Goal: Task Accomplishment & Management: Manage account settings

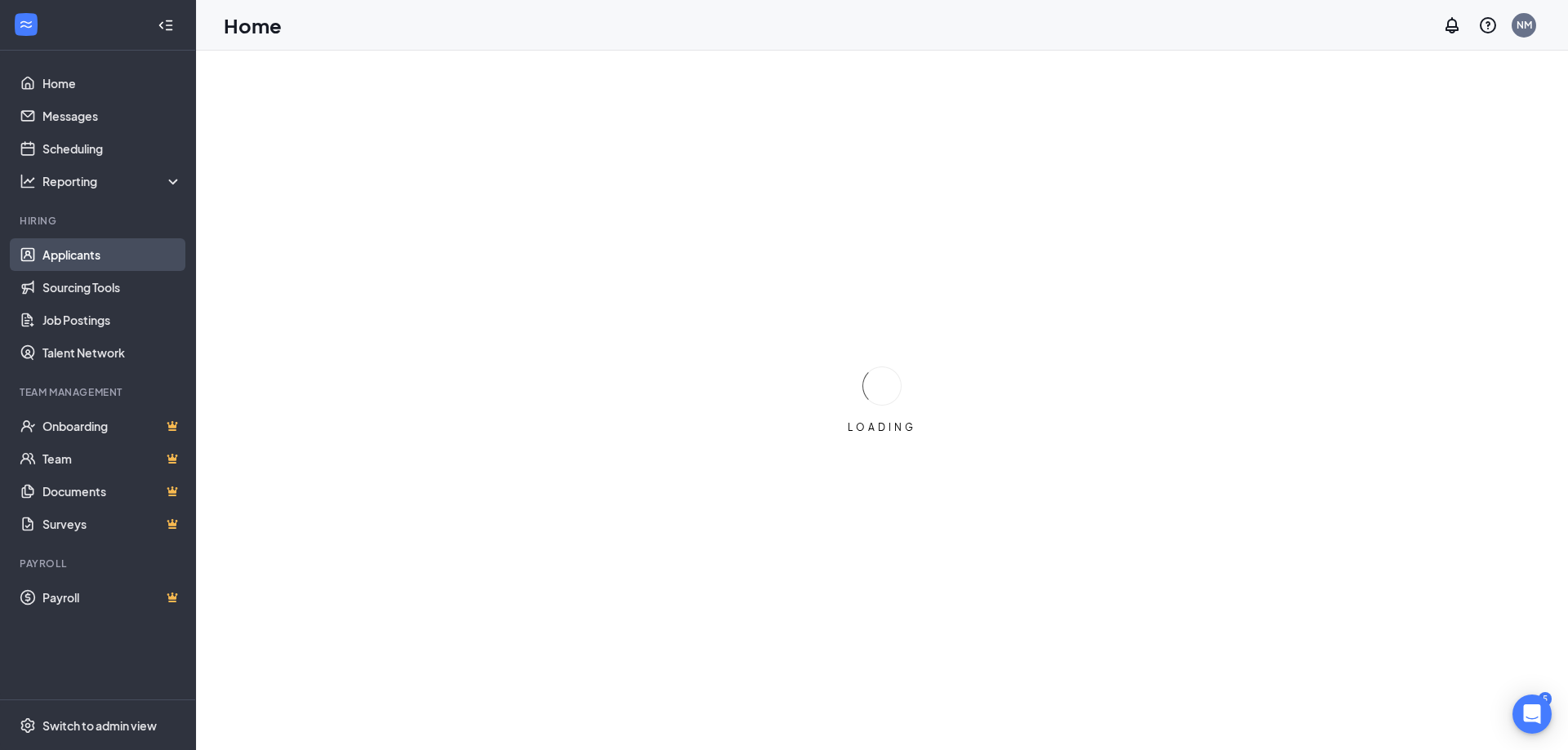
click at [121, 248] on link "Applicants" at bounding box center [112, 254] width 140 height 32
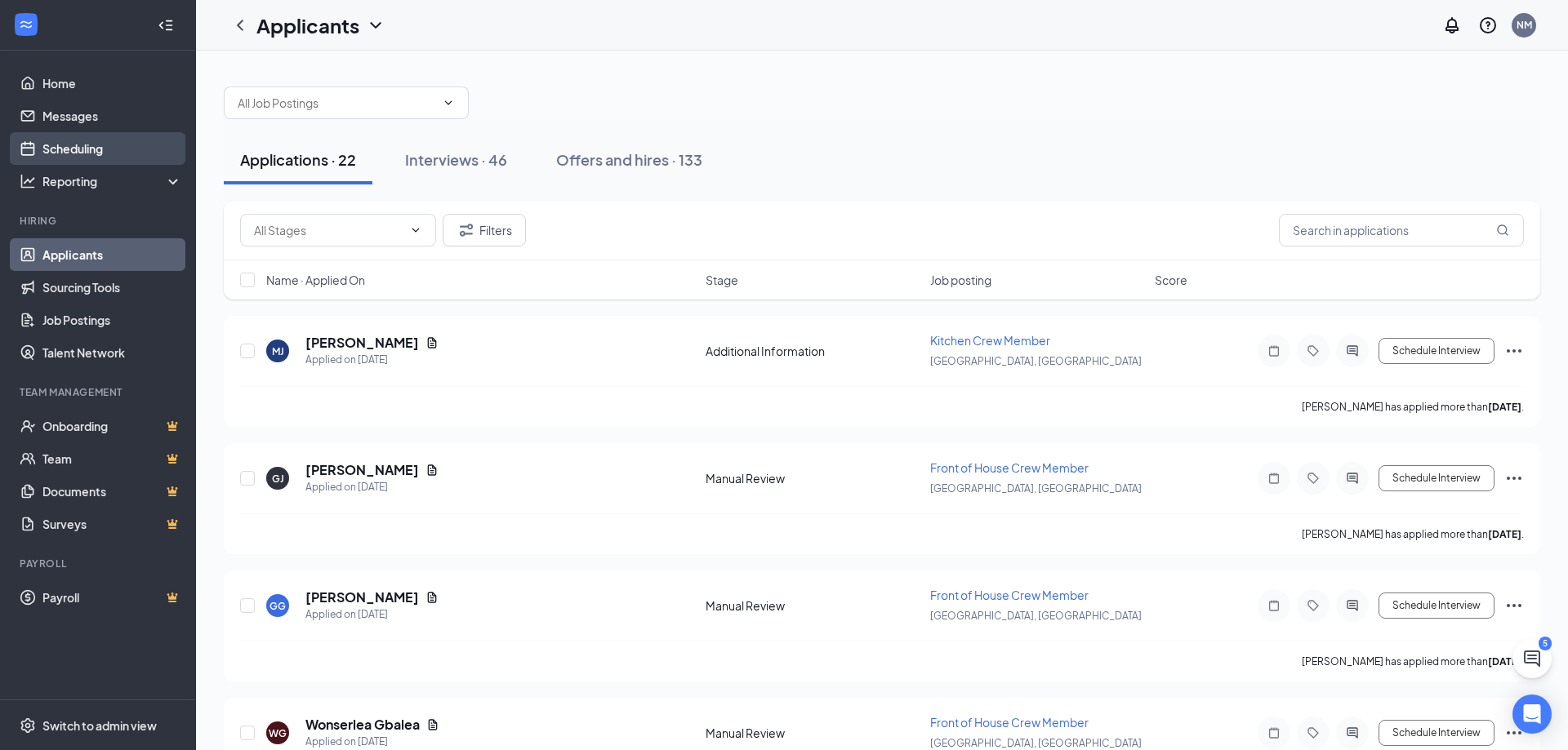
click at [82, 145] on link "Scheduling" at bounding box center [112, 148] width 140 height 32
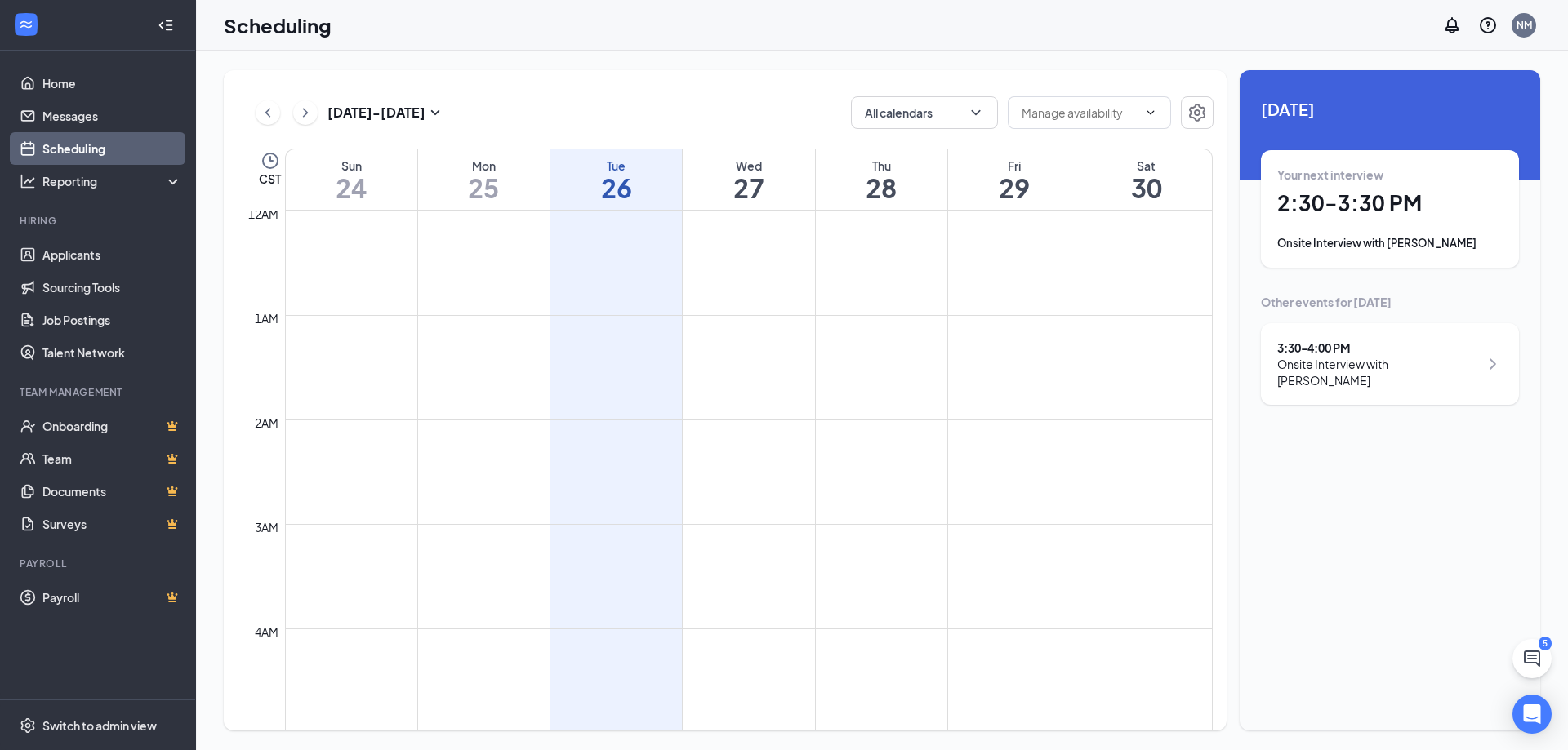
scroll to position [802, 0]
click at [92, 252] on link "Applicants" at bounding box center [112, 254] width 140 height 32
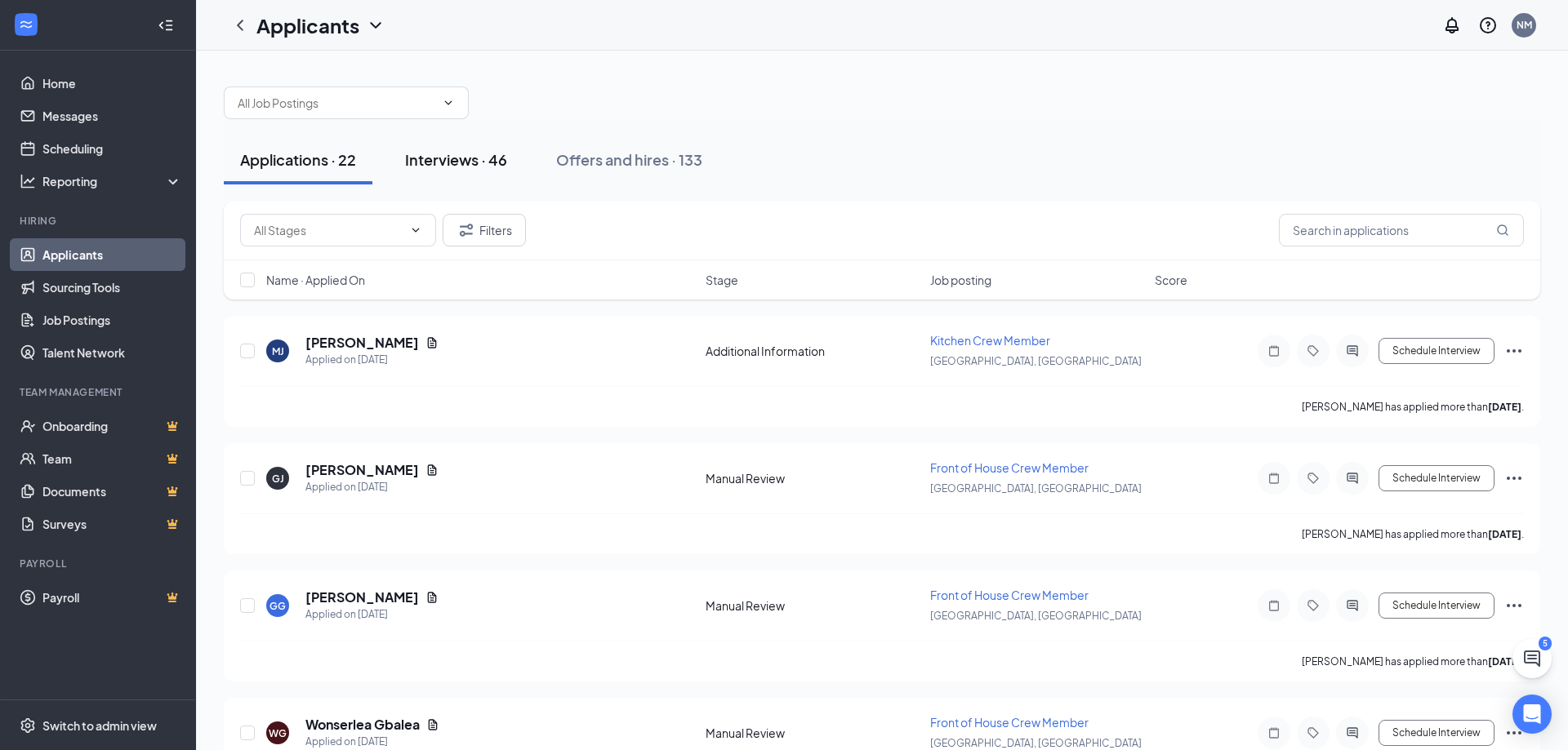
click at [459, 166] on div "Interviews · 46" at bounding box center [456, 159] width 102 height 21
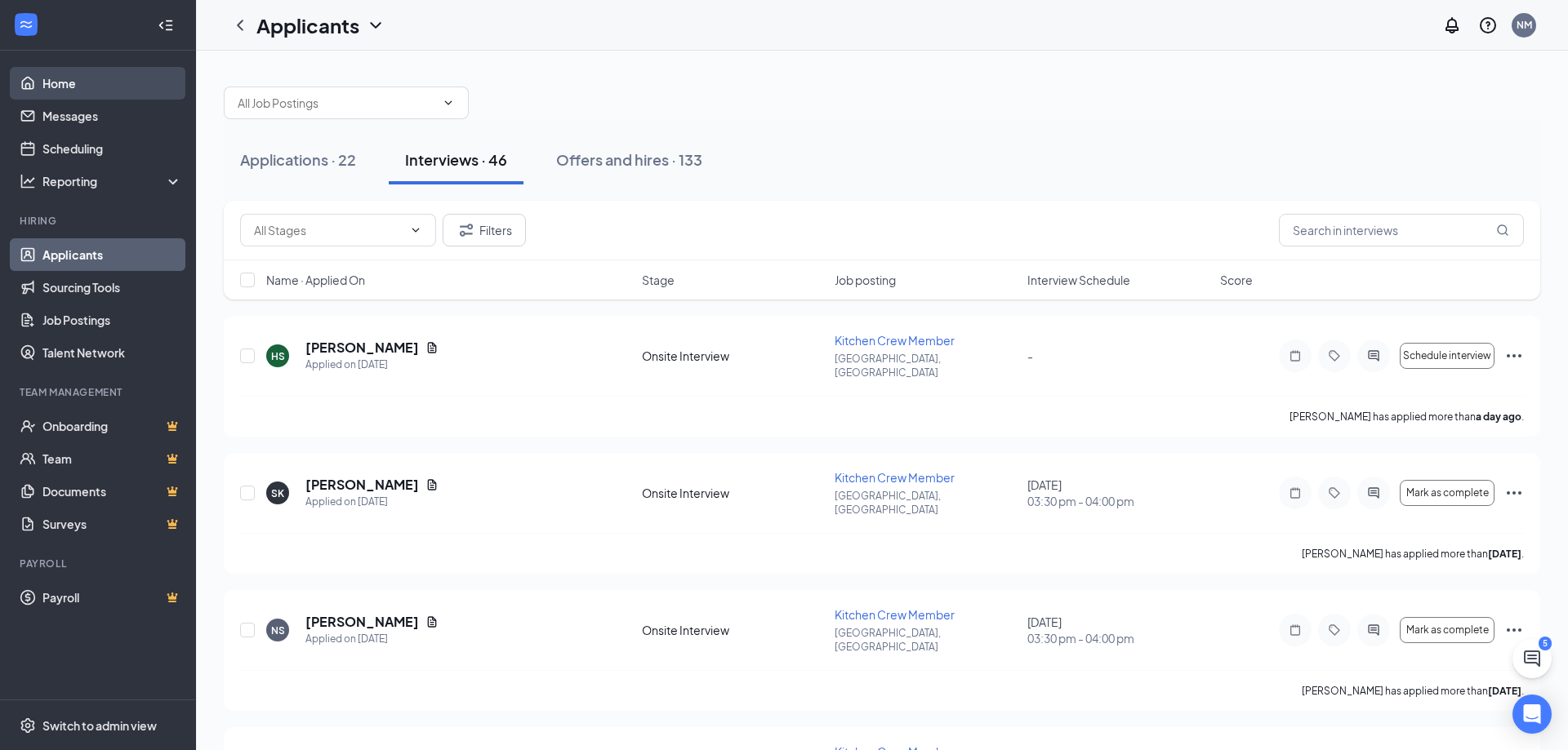
click at [73, 89] on link "Home" at bounding box center [112, 83] width 140 height 32
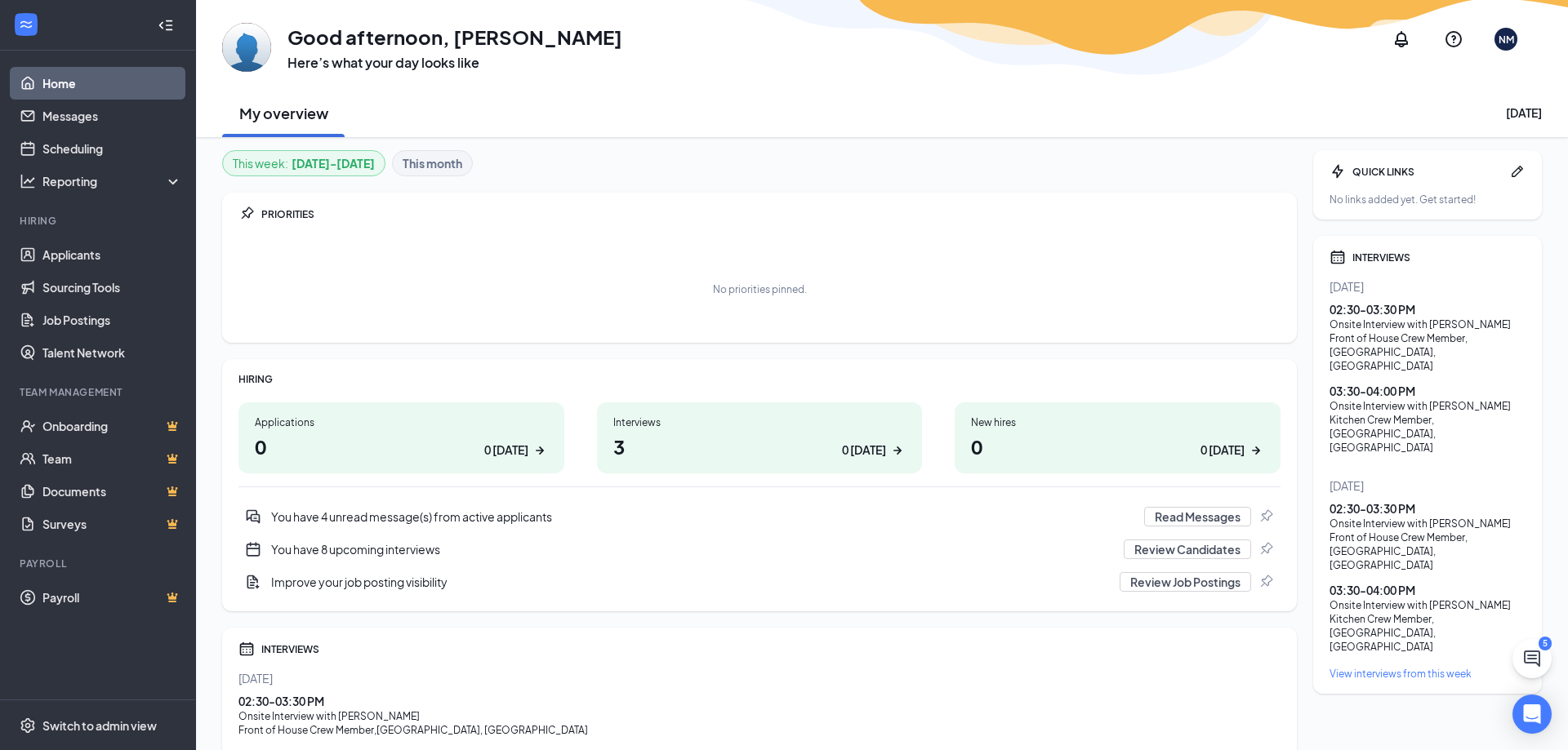
click at [789, 440] on h1 "3 0 [DATE]" at bounding box center [760, 447] width 293 height 28
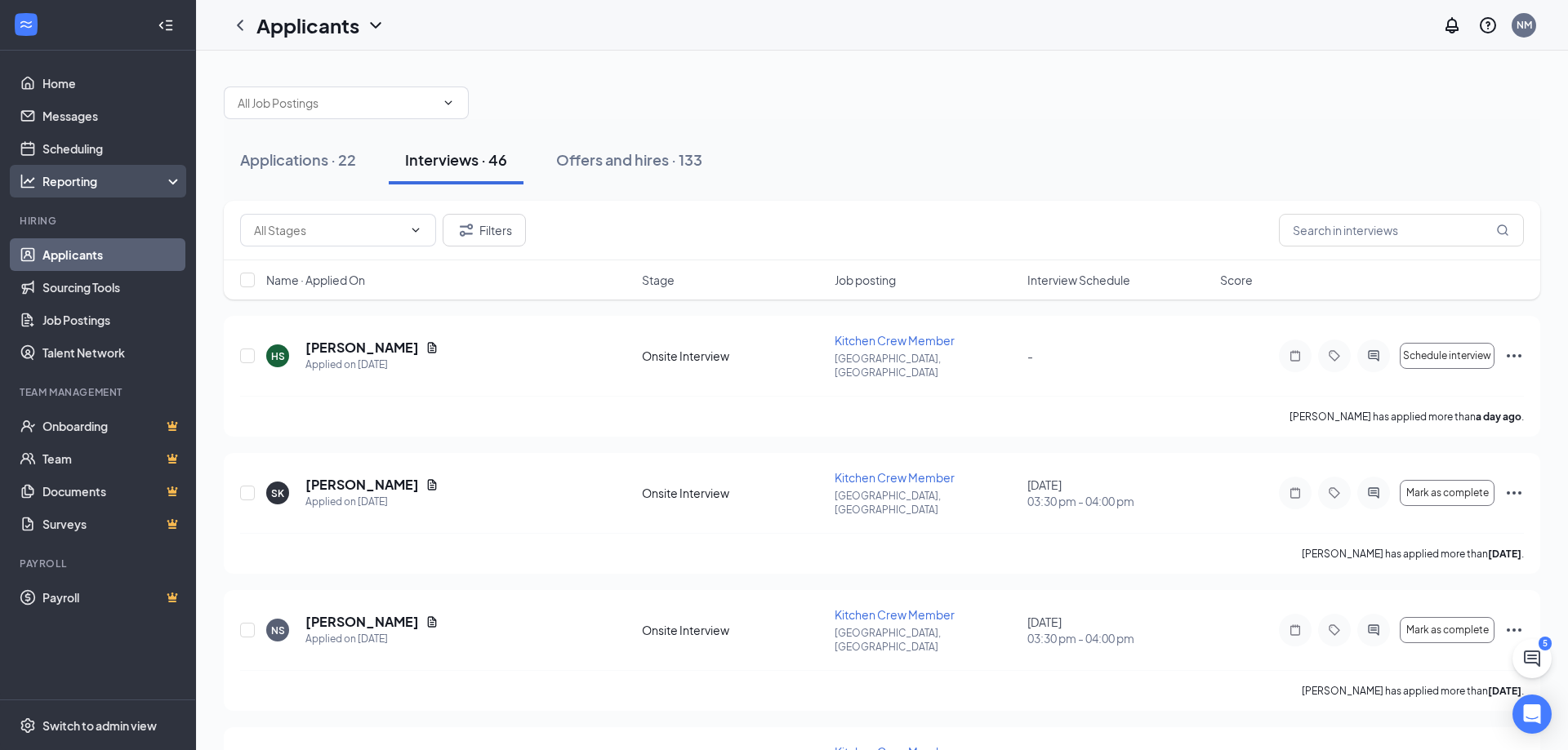
click at [87, 185] on div "Reporting" at bounding box center [113, 181] width 141 height 17
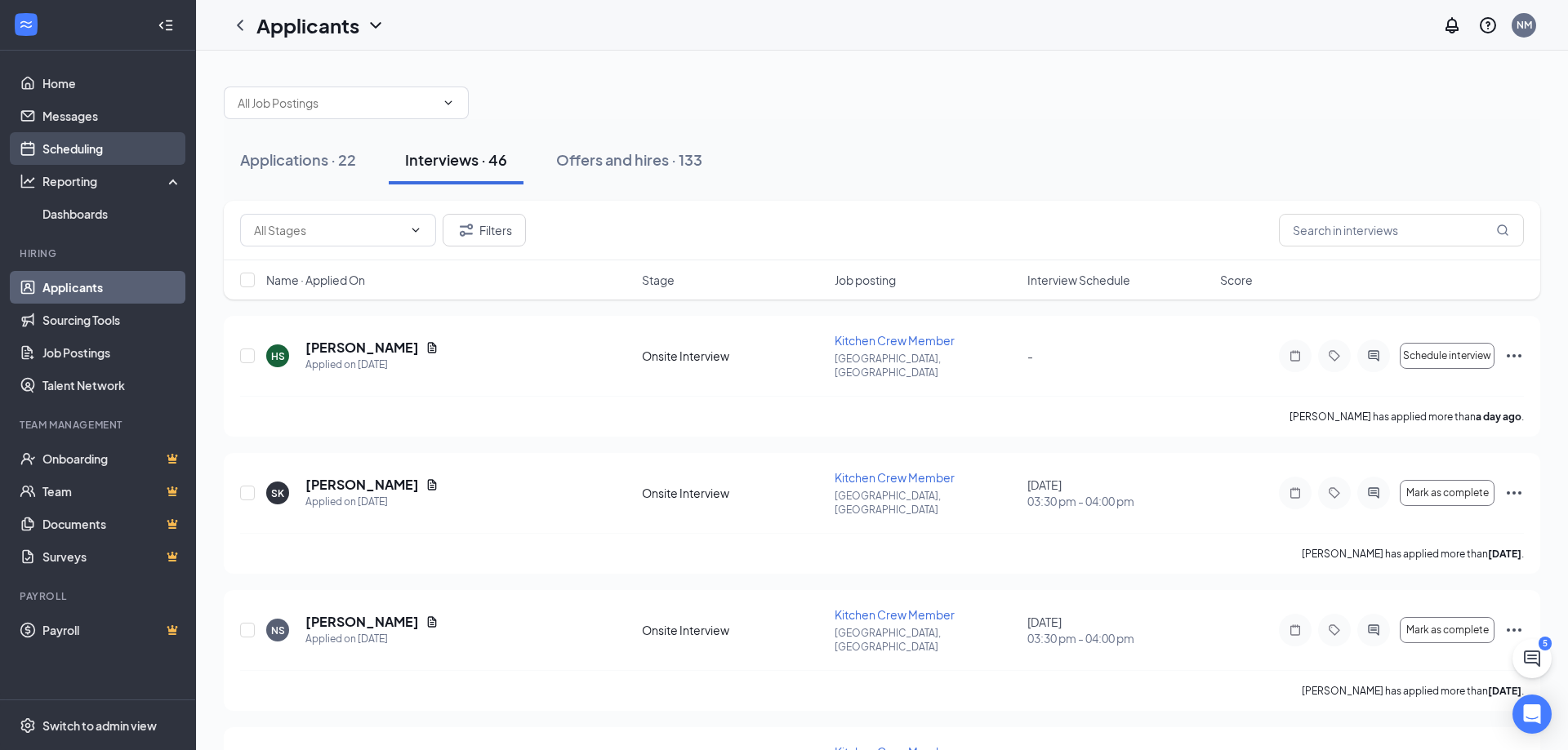
click at [75, 146] on link "Scheduling" at bounding box center [112, 148] width 140 height 32
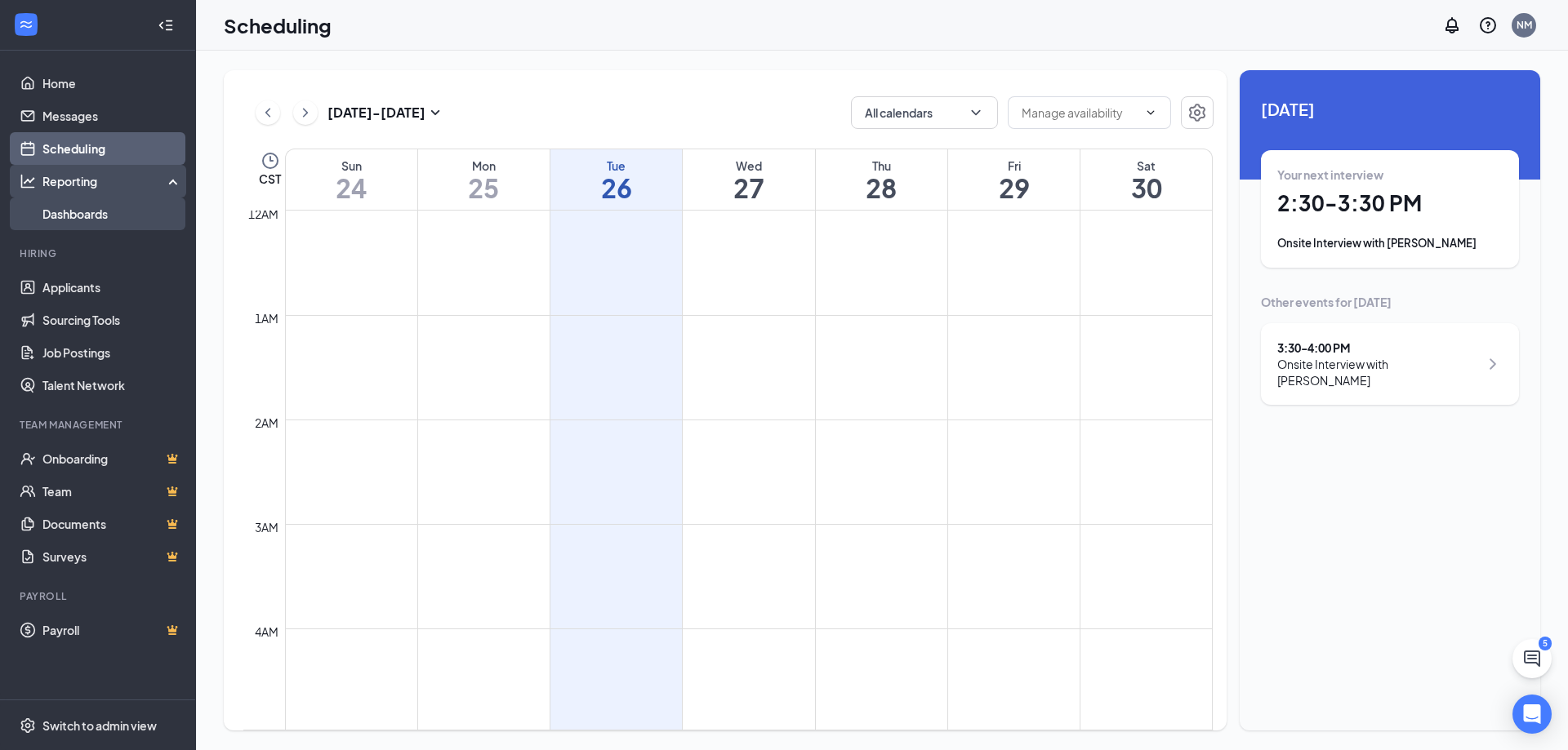
scroll to position [802, 0]
click at [63, 204] on link "Dashboards" at bounding box center [112, 214] width 140 height 32
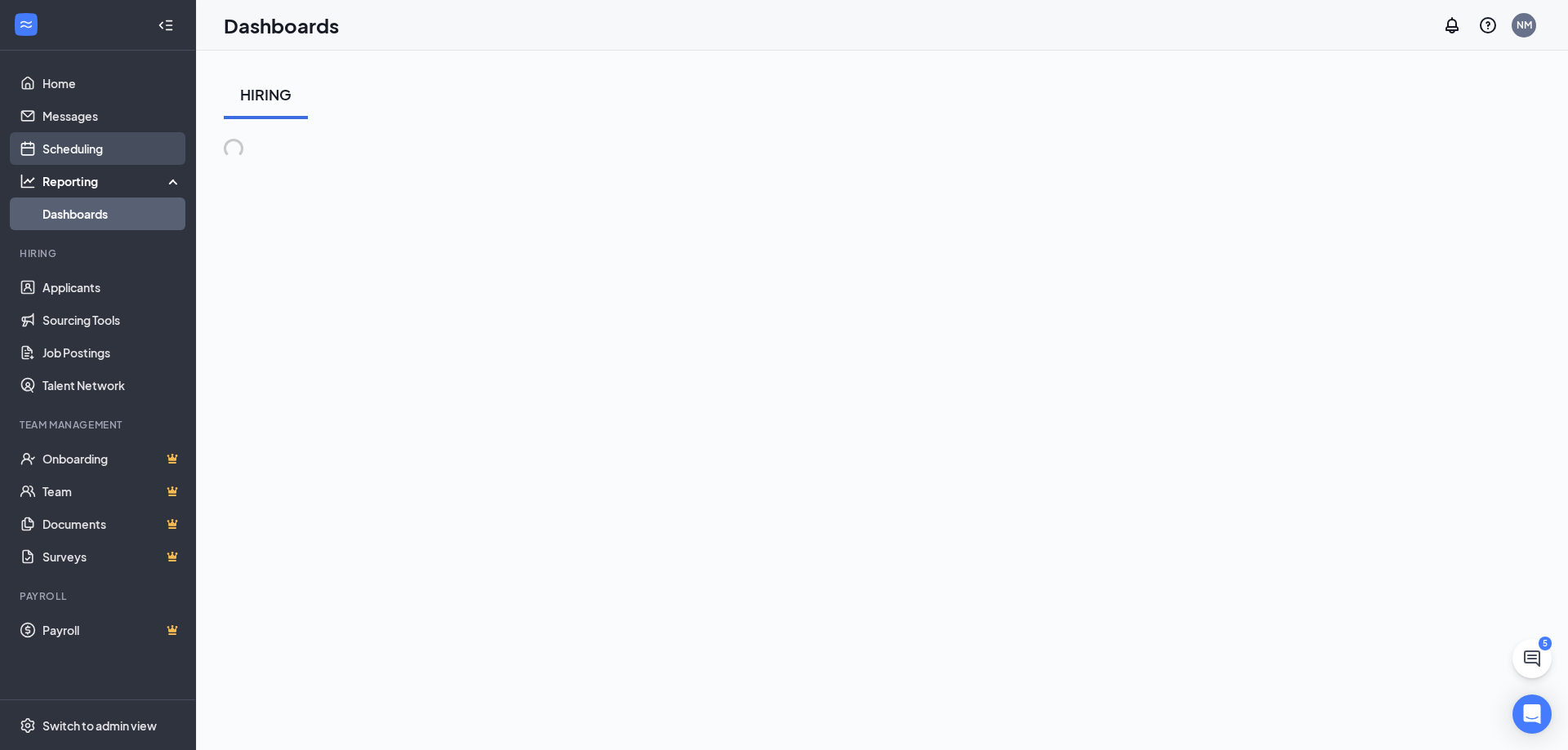
click at [64, 153] on link "Scheduling" at bounding box center [112, 148] width 140 height 32
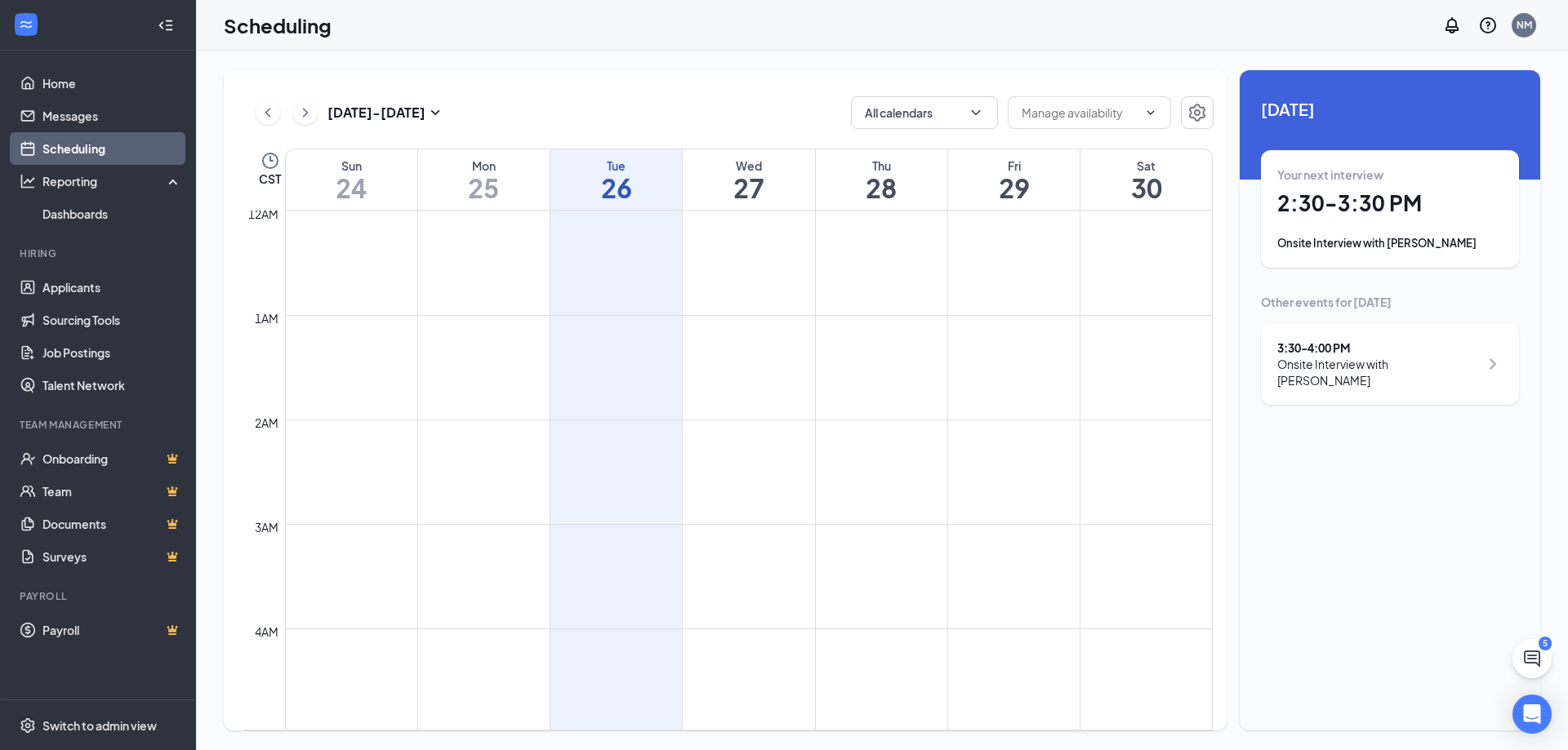
scroll to position [802, 0]
click at [1330, 242] on div "Onsite Interview with [PERSON_NAME]" at bounding box center [1390, 243] width 225 height 17
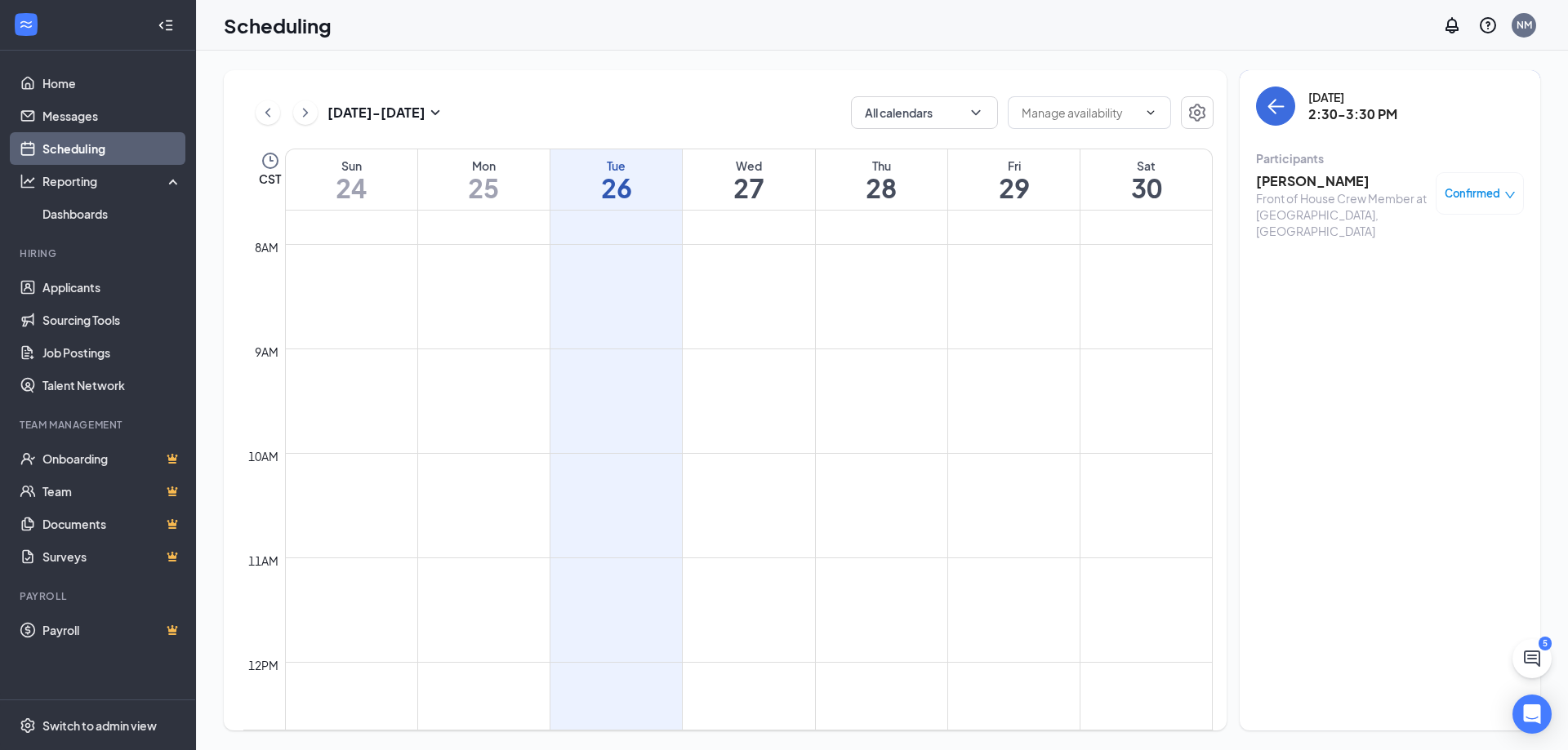
click at [1299, 177] on h3 "[PERSON_NAME]" at bounding box center [1341, 181] width 171 height 18
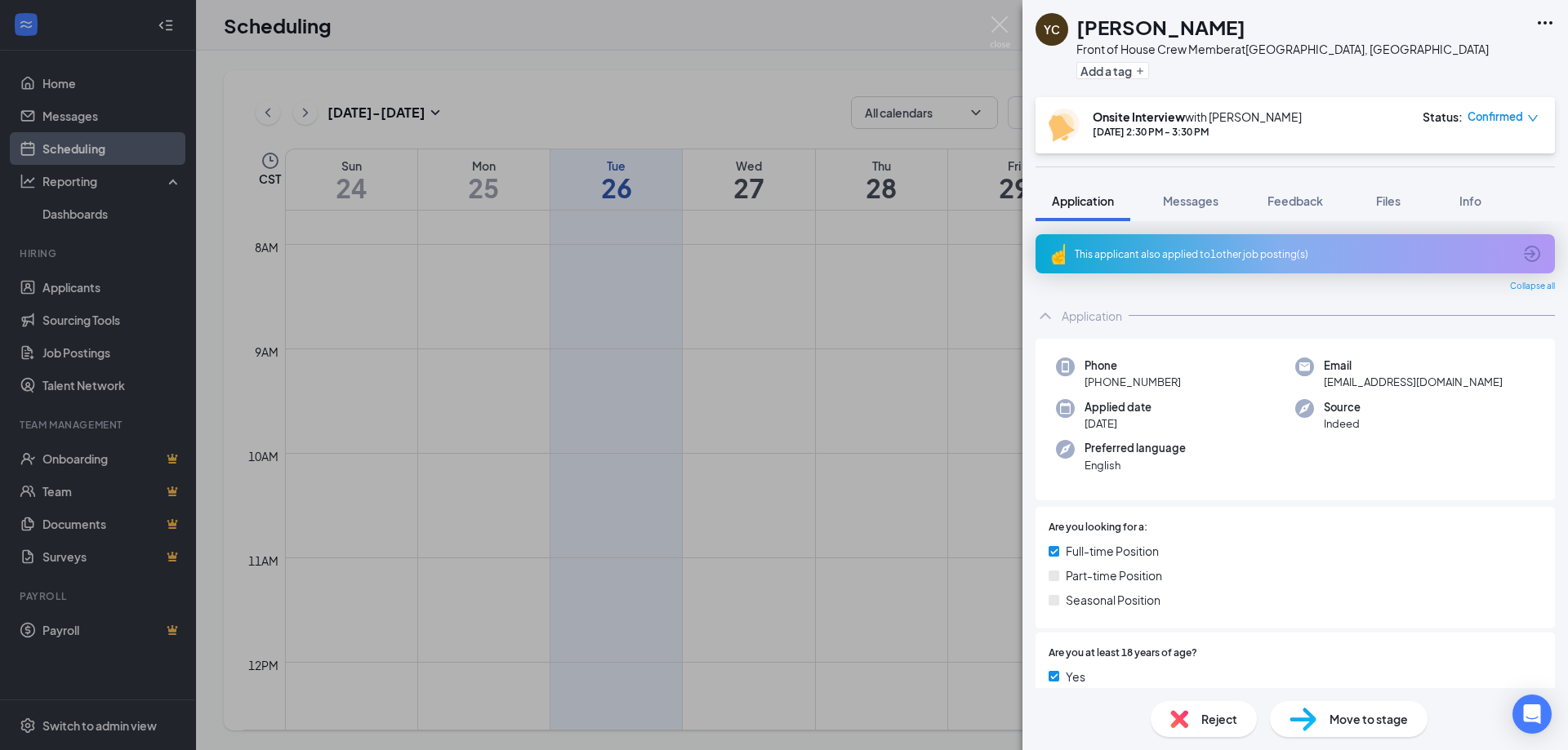
click at [1547, 26] on icon "Ellipses" at bounding box center [1546, 23] width 20 height 20
click at [1423, 55] on link "View full application" at bounding box center [1456, 60] width 176 height 17
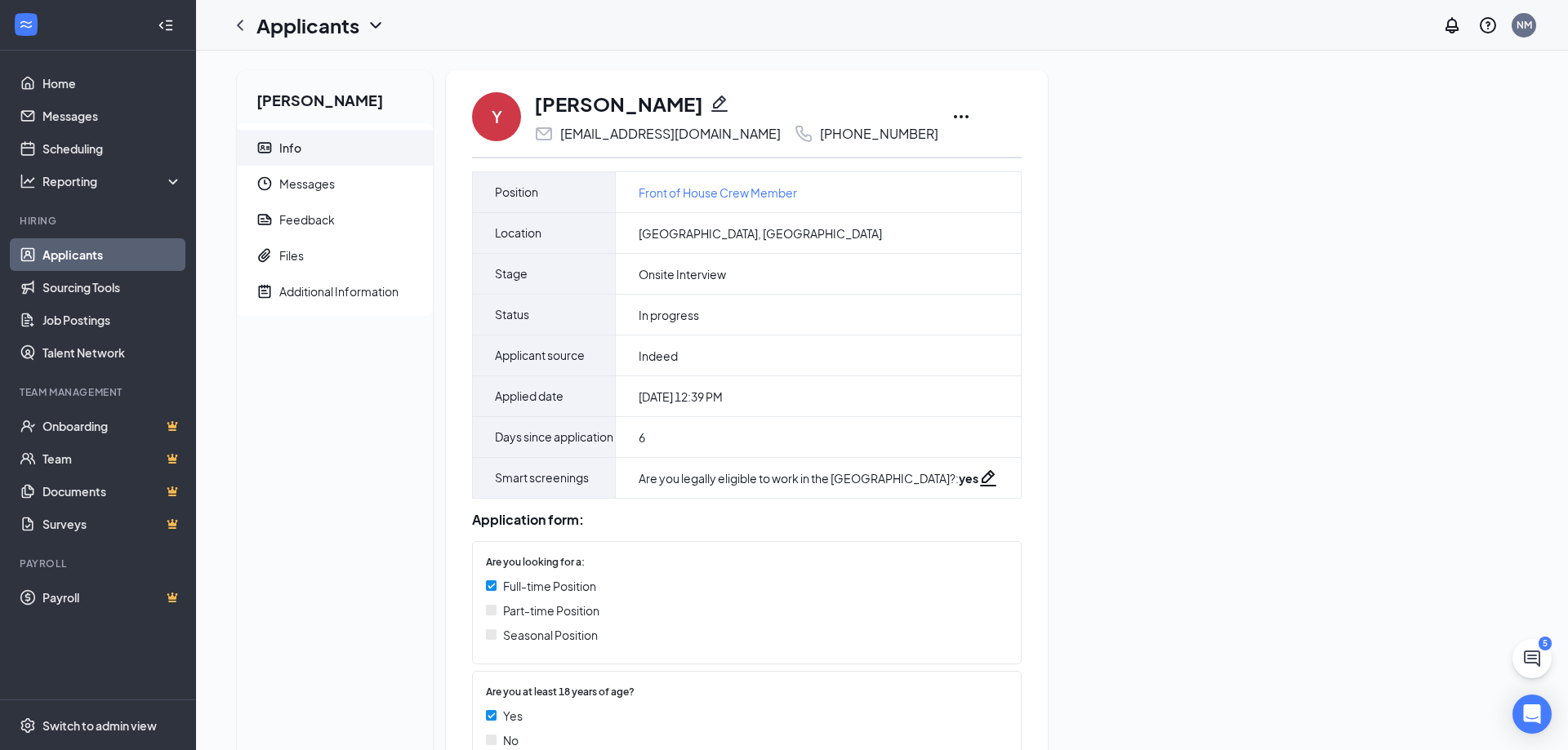
click at [954, 116] on icon "Ellipses" at bounding box center [962, 117] width 15 height 3
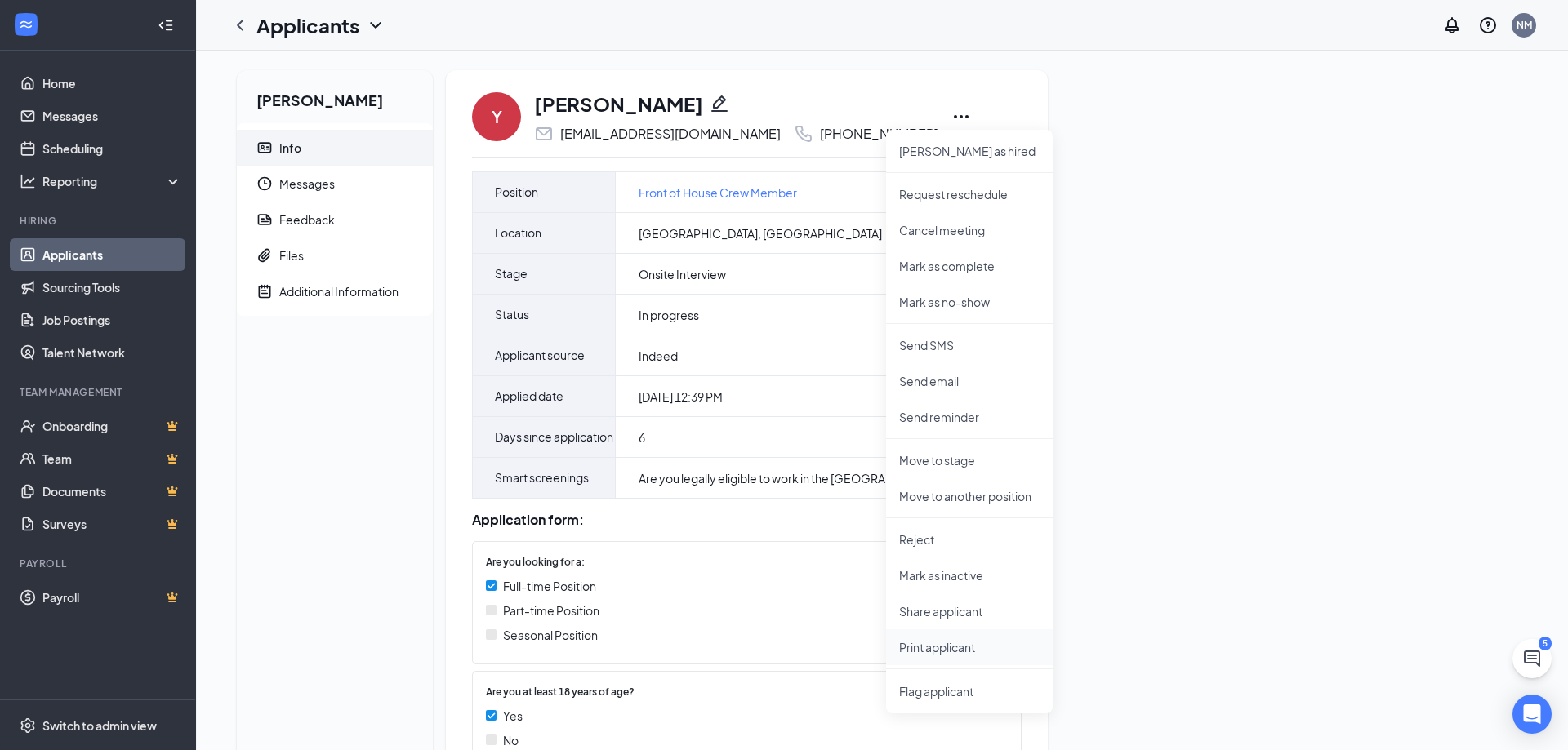
click at [960, 648] on p "Print applicant" at bounding box center [969, 647] width 141 height 17
